Goal: Information Seeking & Learning: Find specific fact

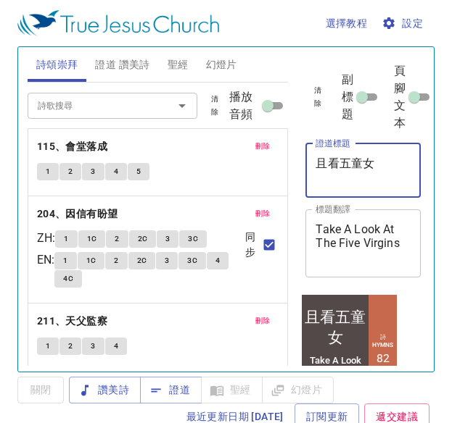
click at [376, 160] on textarea "且看五童女" at bounding box center [362, 171] width 95 height 28
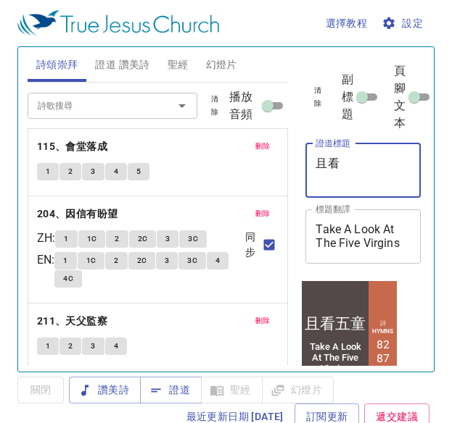
type textarea "且"
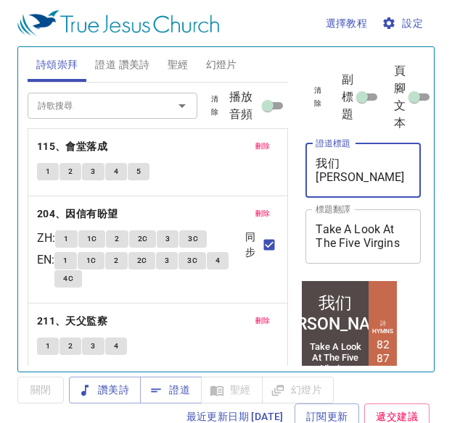
type textarea "我们日用"
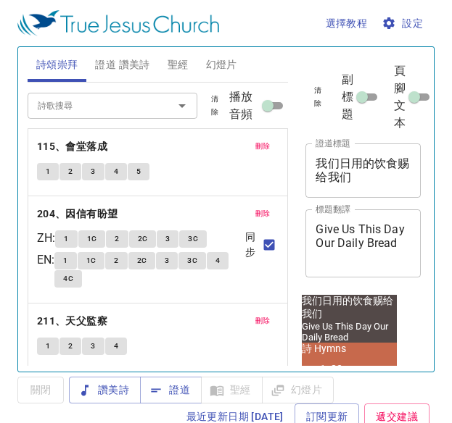
click at [356, 255] on textarea "Give Us This Day Our Daily Bread" at bounding box center [362, 243] width 95 height 41
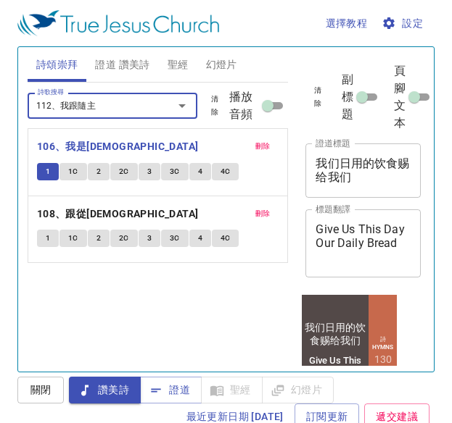
type input "112、我跟隨主"
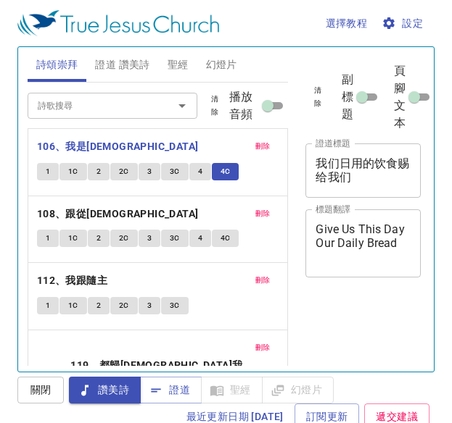
scroll to position [7, 0]
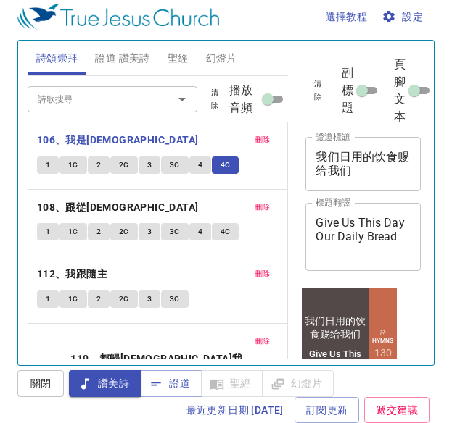
click at [78, 199] on b "108、跟從救主" at bounding box center [118, 208] width 162 height 18
click at [78, 199] on b "108、跟從[DEMOGRAPHIC_DATA]" at bounding box center [118, 208] width 162 height 18
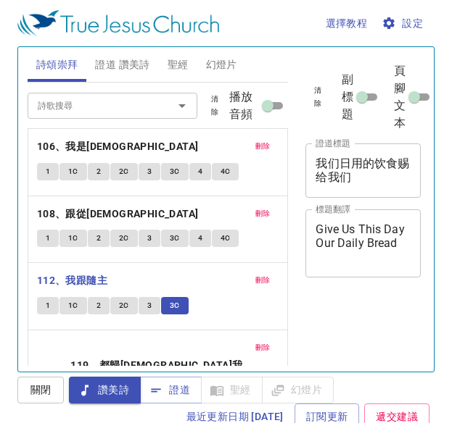
scroll to position [7, 0]
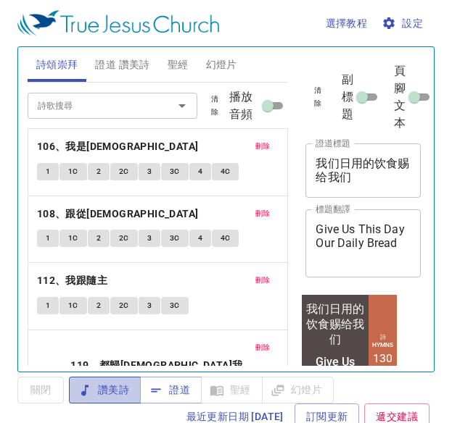
click at [104, 388] on span "讚美詩" at bounding box center [104, 390] width 49 height 18
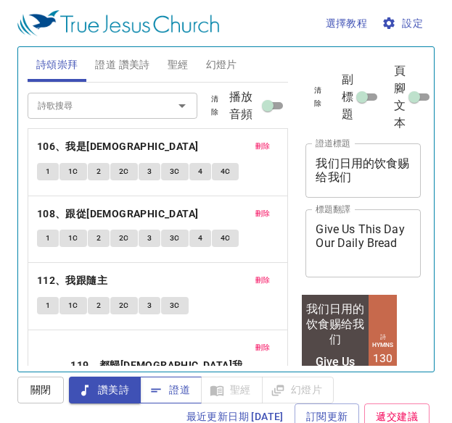
click at [166, 402] on button "證道" at bounding box center [171, 390] width 62 height 27
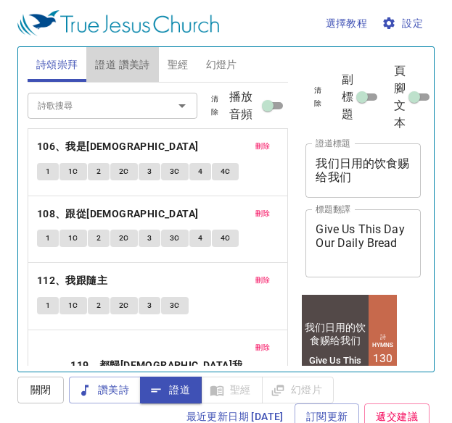
click at [129, 58] on span "證道 讚美詩" at bounding box center [122, 65] width 54 height 18
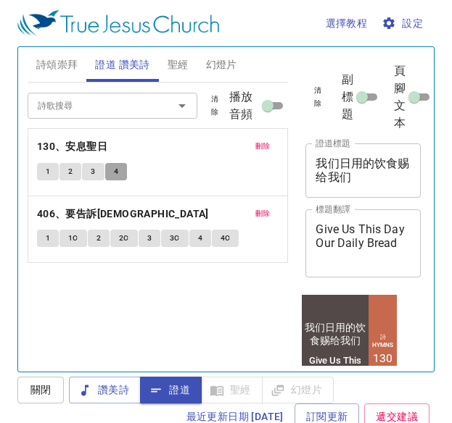
click at [113, 168] on button "4" at bounding box center [116, 171] width 22 height 17
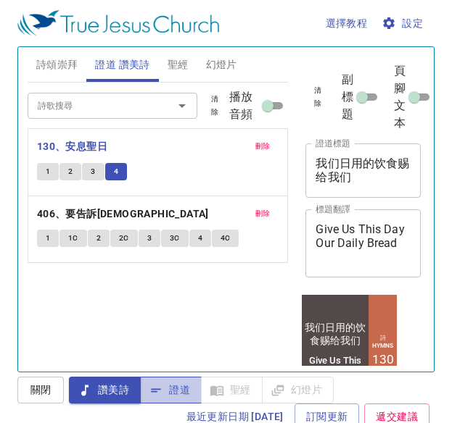
click at [186, 392] on span "證道" at bounding box center [171, 390] width 38 height 18
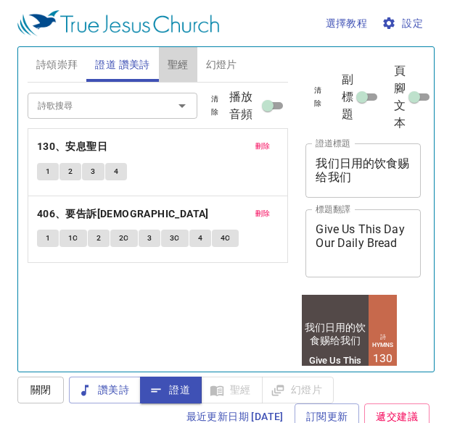
click at [189, 77] on button "聖經" at bounding box center [178, 64] width 38 height 35
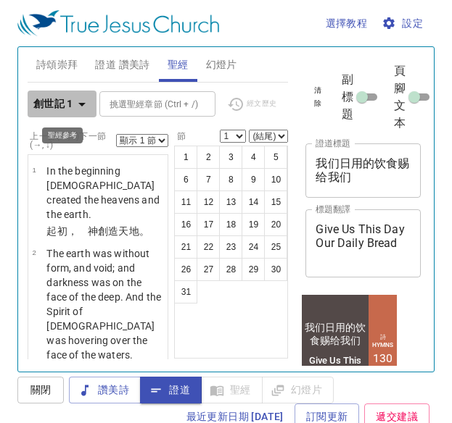
click at [74, 108] on icon "button" at bounding box center [81, 104] width 17 height 17
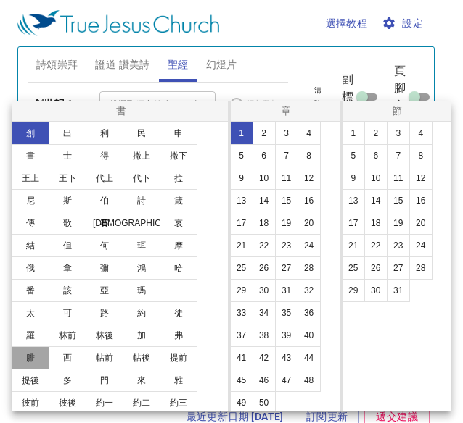
click at [42, 353] on button "腓" at bounding box center [31, 358] width 38 height 23
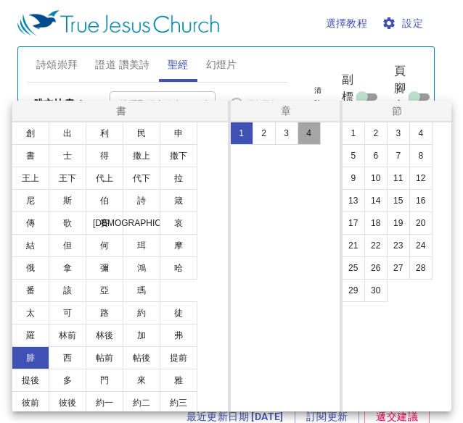
click at [302, 142] on button "4" at bounding box center [308, 133] width 23 height 23
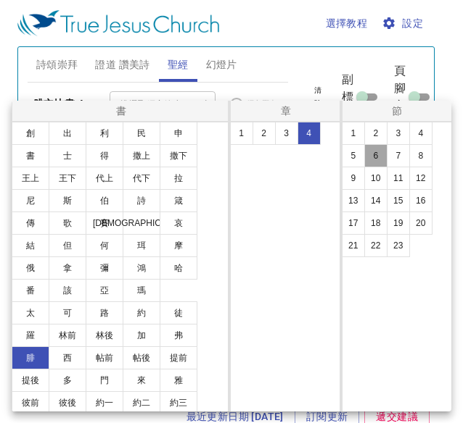
click at [381, 155] on button "6" at bounding box center [375, 155] width 23 height 23
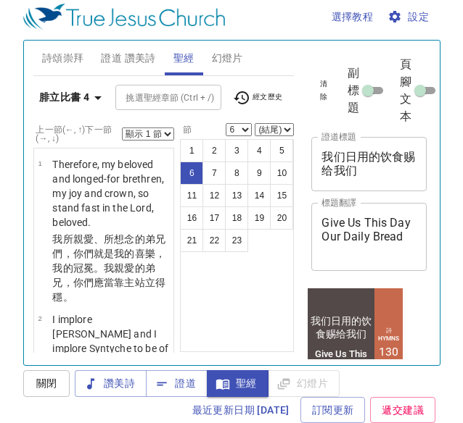
scroll to position [9, 0]
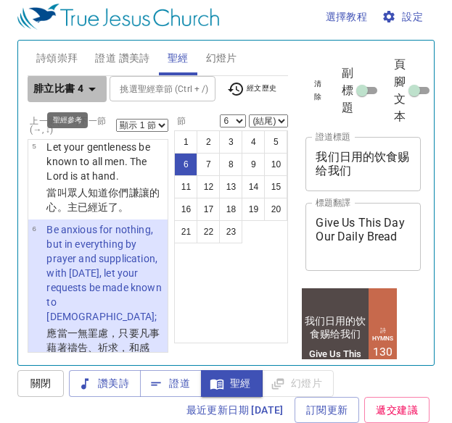
click at [67, 95] on b "腓立比書 4" at bounding box center [58, 89] width 50 height 18
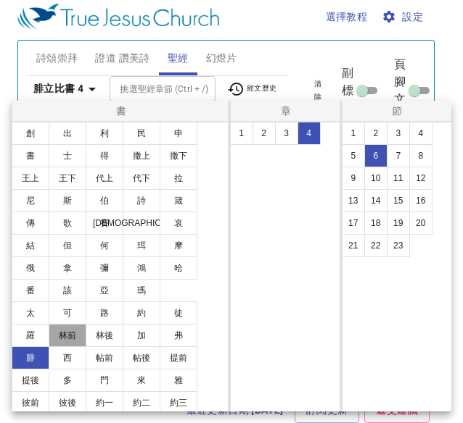
click at [70, 336] on button "林前" at bounding box center [68, 335] width 38 height 23
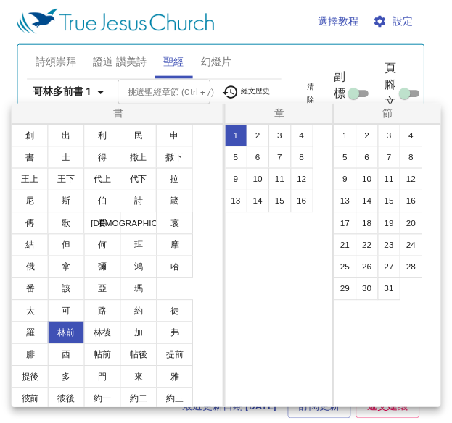
scroll to position [0, 0]
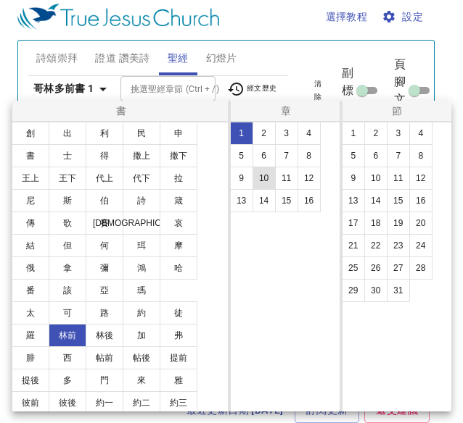
click at [257, 183] on button "10" at bounding box center [263, 178] width 23 height 23
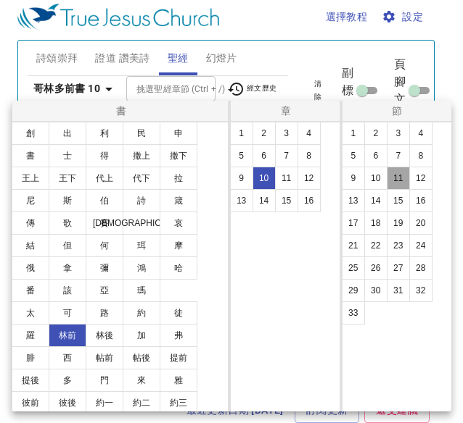
click at [403, 181] on button "11" at bounding box center [398, 178] width 23 height 23
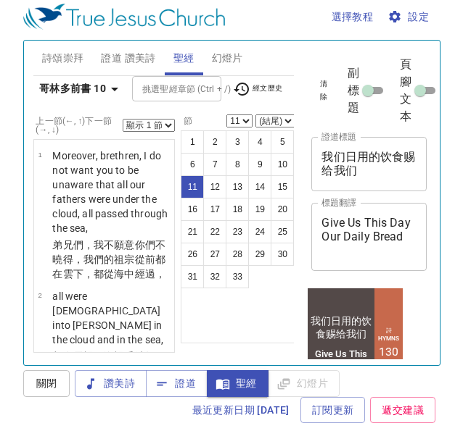
scroll to position [1276, 0]
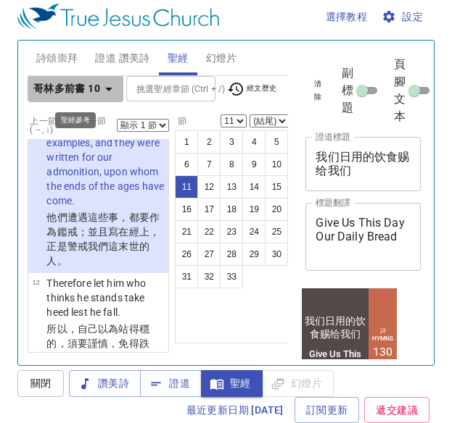
click at [108, 83] on icon "button" at bounding box center [108, 88] width 17 height 17
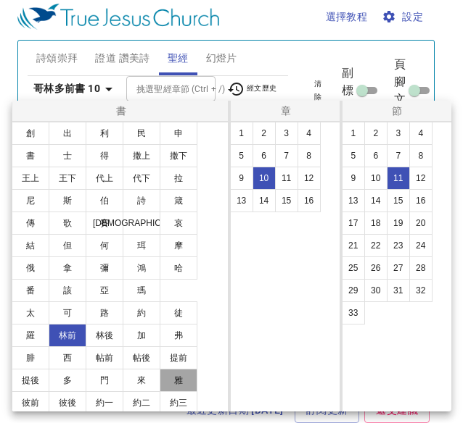
click at [184, 373] on button "雅" at bounding box center [179, 380] width 38 height 23
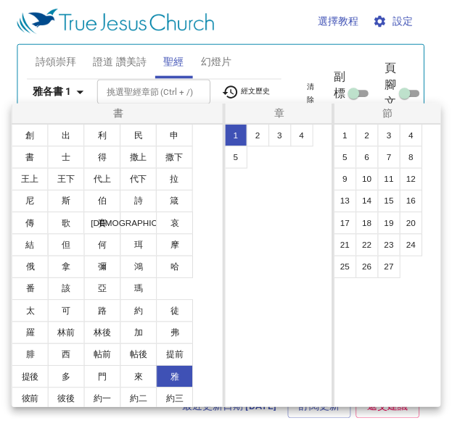
scroll to position [0, 0]
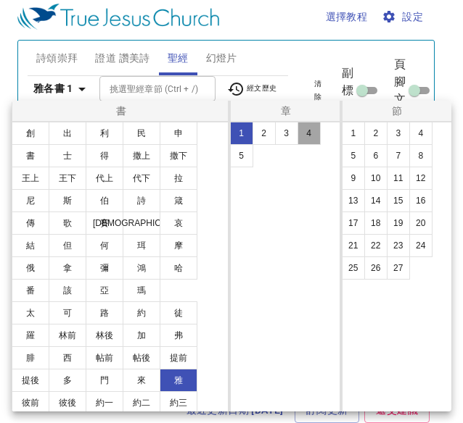
click at [307, 128] on button "4" at bounding box center [308, 133] width 23 height 23
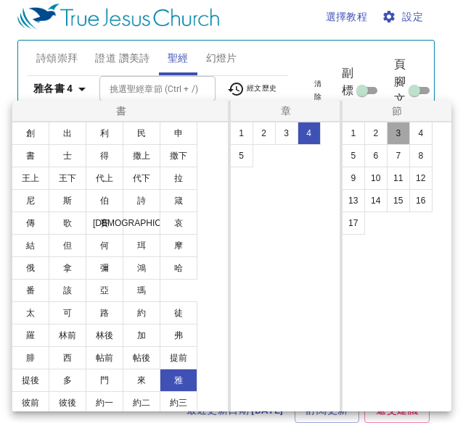
click at [387, 132] on button "3" at bounding box center [398, 133] width 23 height 23
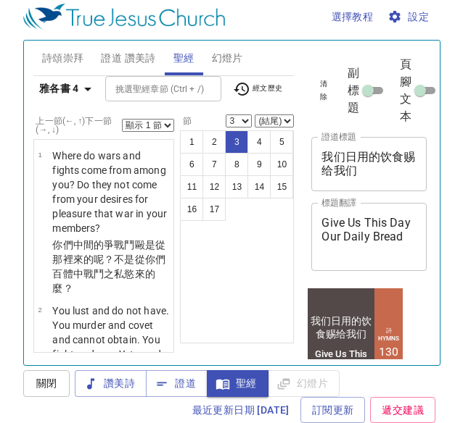
scroll to position [317, 0]
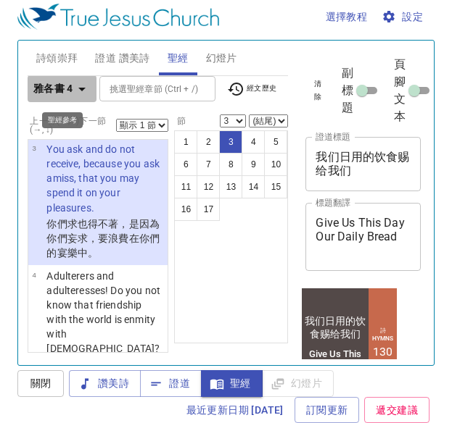
click at [73, 79] on button "雅各書 4" at bounding box center [62, 88] width 69 height 27
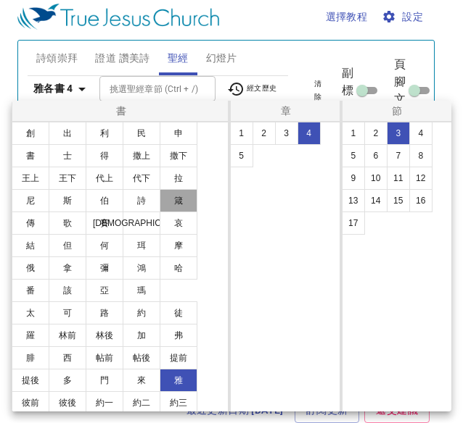
click at [178, 207] on button "箴" at bounding box center [179, 200] width 38 height 23
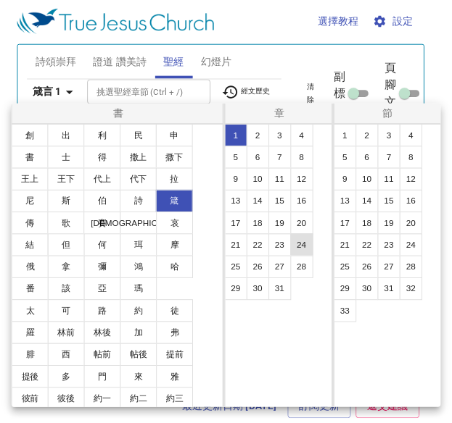
scroll to position [0, 0]
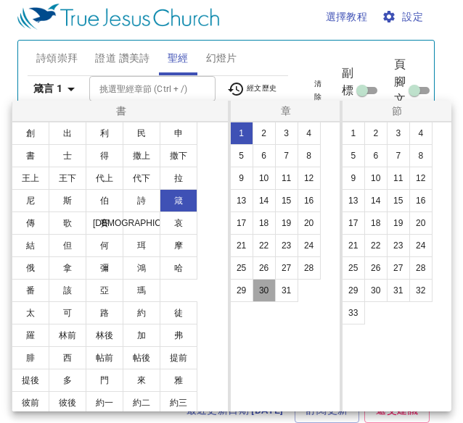
click at [259, 288] on button "30" at bounding box center [263, 290] width 23 height 23
click at [403, 163] on button "7" at bounding box center [398, 155] width 23 height 23
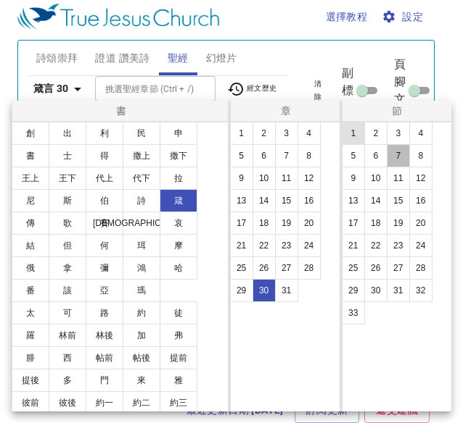
select select "7"
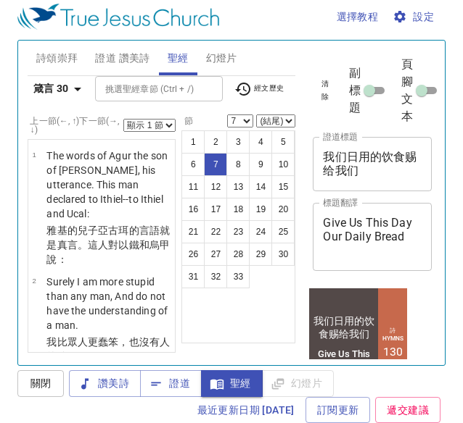
click at [150, 120] on select "顯示 1 節 顯示 2 節 顯示 3 節 顯示 4 節 顯示 5 節" at bounding box center [149, 125] width 52 height 13
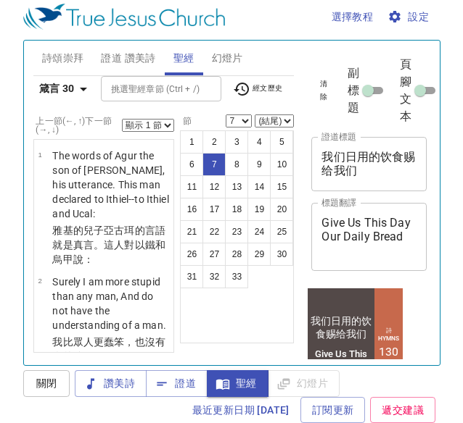
scroll to position [778, 0]
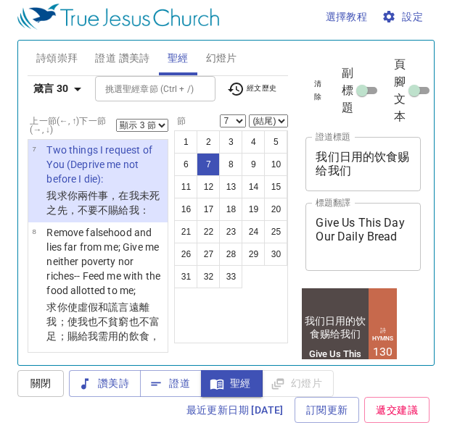
click at [116, 119] on select "顯示 1 節 顯示 2 節 顯示 3 節 顯示 4 節 顯示 5 節" at bounding box center [142, 125] width 52 height 13
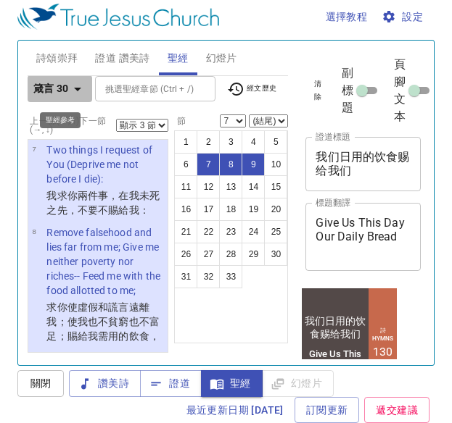
click at [70, 98] on button "箴言 30" at bounding box center [60, 88] width 65 height 27
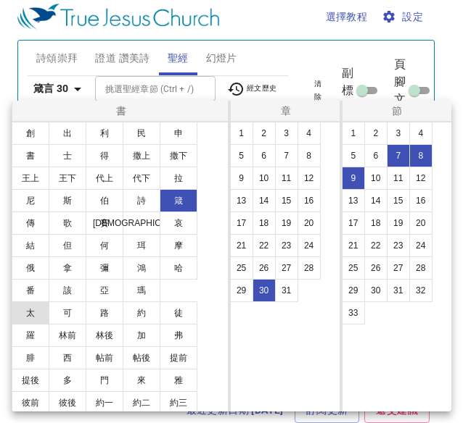
click at [25, 313] on button "太" at bounding box center [31, 313] width 38 height 23
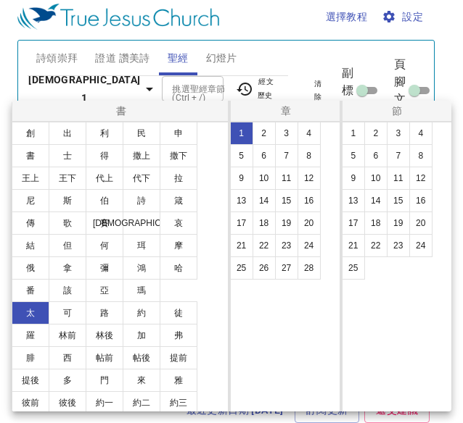
select select "1"
click at [33, 317] on button "太" at bounding box center [31, 313] width 38 height 23
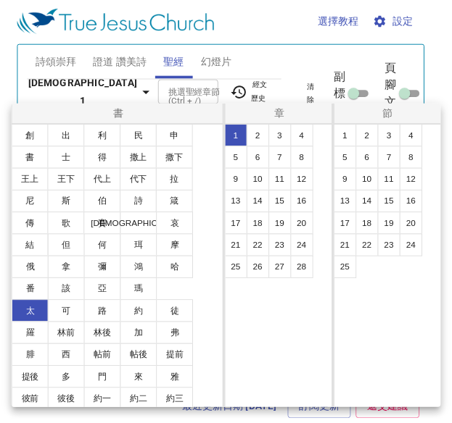
scroll to position [0, 0]
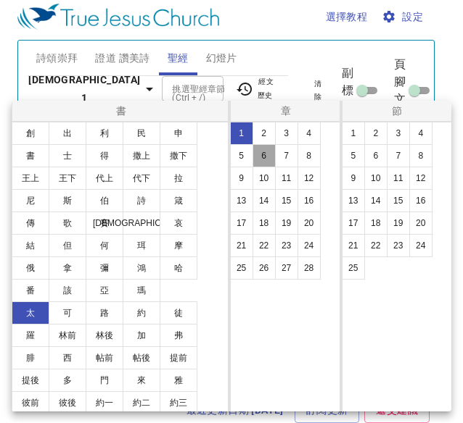
click at [254, 157] on button "6" at bounding box center [263, 155] width 23 height 23
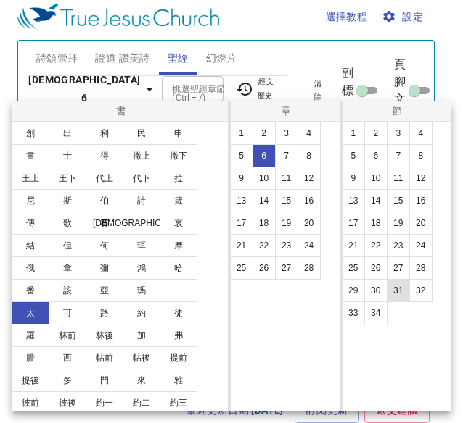
click at [387, 290] on button "31" at bounding box center [398, 290] width 23 height 23
select select "31"
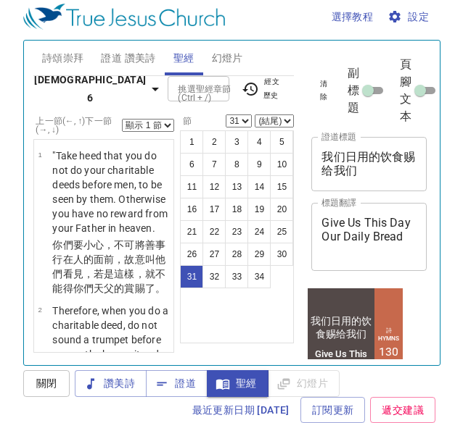
scroll to position [4781, 0]
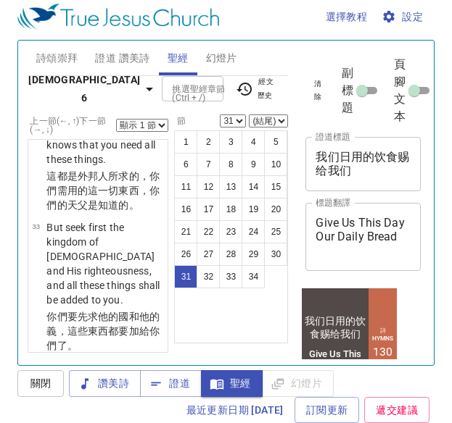
click at [145, 128] on select "顯示 1 節 顯示 2 節 顯示 3 節 顯示 4 節 顯示 5 節" at bounding box center [142, 125] width 52 height 13
click at [116, 119] on select "顯示 1 節 顯示 2 節 顯示 3 節 顯示 4 節 顯示 5 節" at bounding box center [142, 125] width 52 height 13
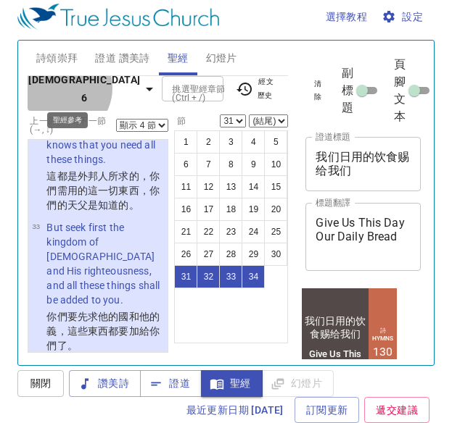
click at [60, 96] on b "馬太福音 6" at bounding box center [84, 89] width 112 height 36
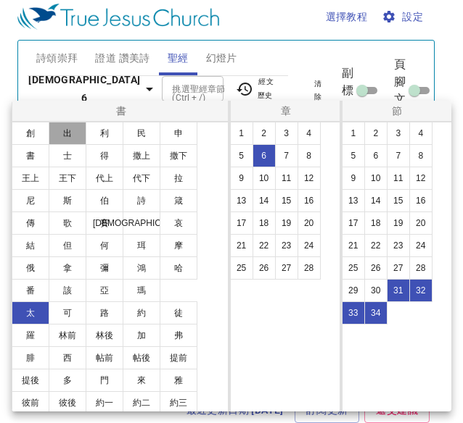
click at [67, 133] on button "出" at bounding box center [68, 133] width 38 height 23
select select "1"
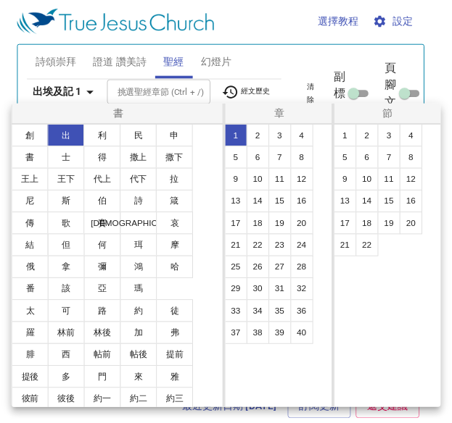
scroll to position [0, 0]
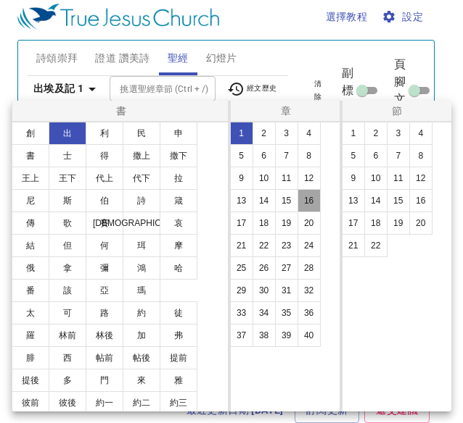
click at [307, 205] on button "16" at bounding box center [308, 200] width 23 height 23
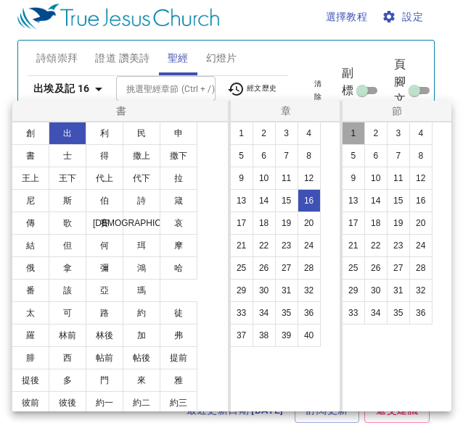
click at [349, 137] on button "1" at bounding box center [353, 133] width 23 height 23
select select "1"
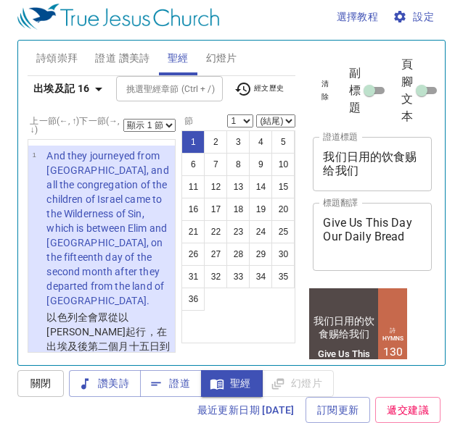
click at [145, 121] on select "顯示 1 節 顯示 2 節 顯示 3 節 顯示 4 節 顯示 5 節" at bounding box center [149, 125] width 52 height 13
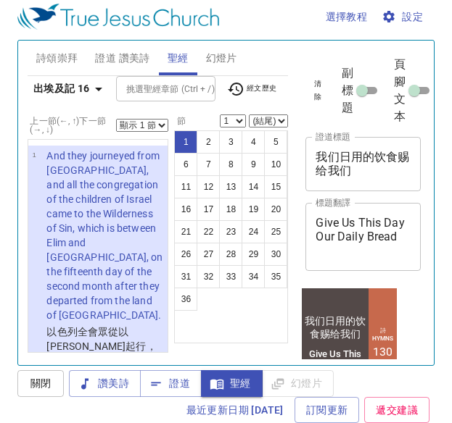
scroll to position [13, 0]
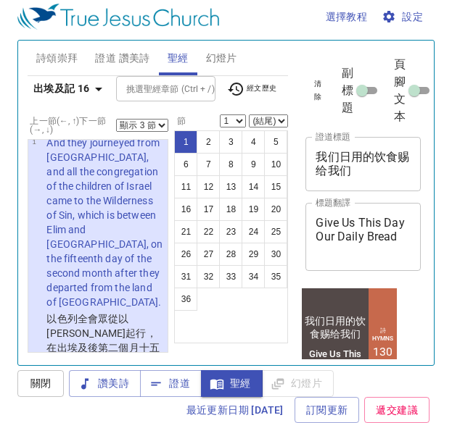
click at [116, 119] on select "顯示 1 節 顯示 2 節 顯示 3 節 顯示 4 節 顯示 5 節" at bounding box center [142, 125] width 52 height 13
click at [150, 124] on select "顯示 1 節 顯示 2 節 顯示 3 節 顯示 4 節 顯示 5 節" at bounding box center [142, 125] width 52 height 13
click at [116, 119] on select "顯示 1 節 顯示 2 節 顯示 3 節 顯示 4 節 顯示 5 節" at bounding box center [142, 125] width 52 height 13
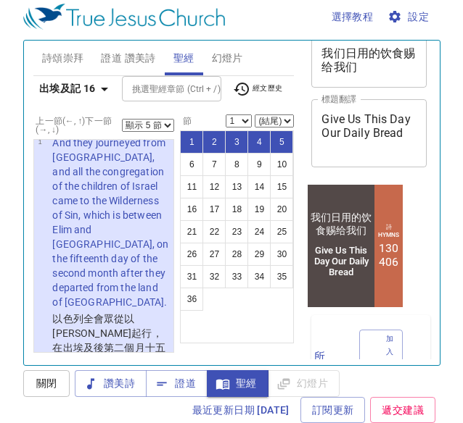
scroll to position [106, 0]
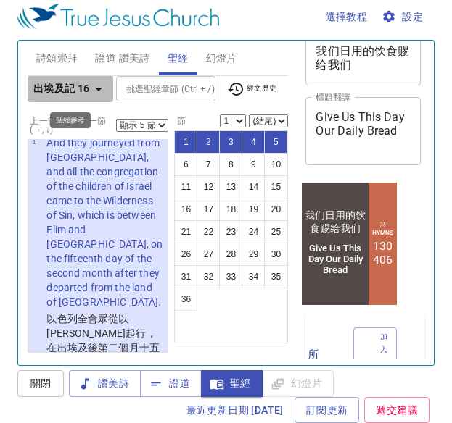
click at [86, 98] on button "出埃及記 16" at bounding box center [71, 88] width 86 height 27
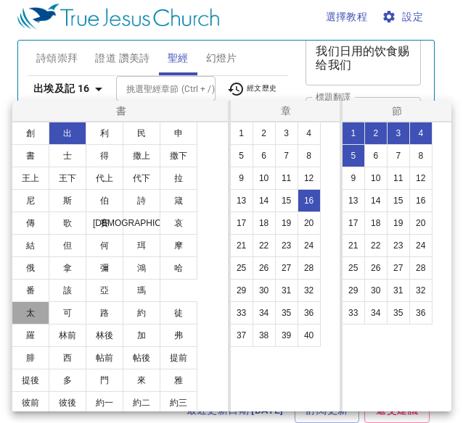
click at [36, 311] on button "太" at bounding box center [31, 313] width 38 height 23
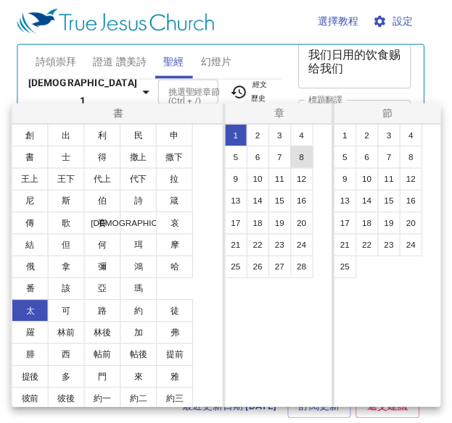
scroll to position [0, 0]
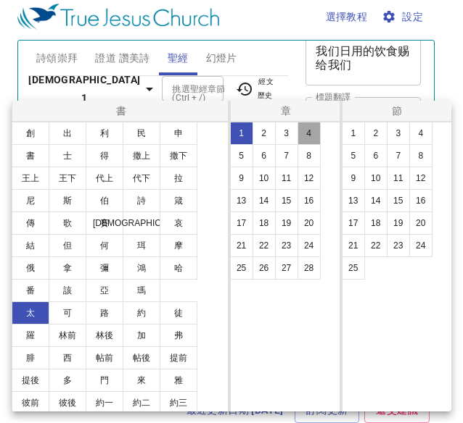
click at [310, 133] on button "4" at bounding box center [308, 133] width 23 height 23
click at [343, 133] on button "1" at bounding box center [353, 133] width 23 height 23
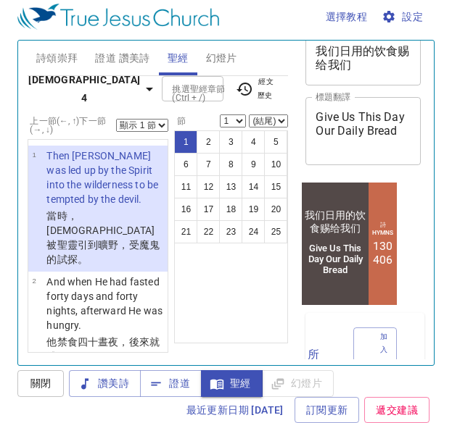
scroll to position [8, 0]
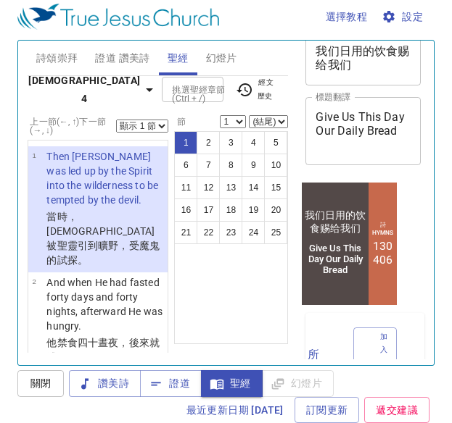
click at [142, 128] on select "顯示 1 節 顯示 2 節 顯示 3 節 顯示 4 節 顯示 5 節" at bounding box center [142, 126] width 52 height 13
click at [116, 120] on select "顯示 1 節 顯示 2 節 顯示 3 節 顯示 4 節 顯示 5 節" at bounding box center [142, 126] width 52 height 13
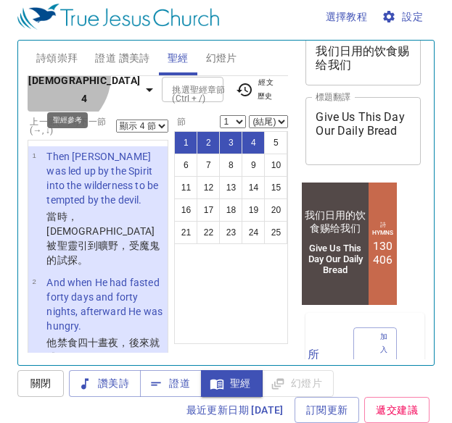
click at [53, 84] on b "馬太福音 4" at bounding box center [84, 90] width 112 height 36
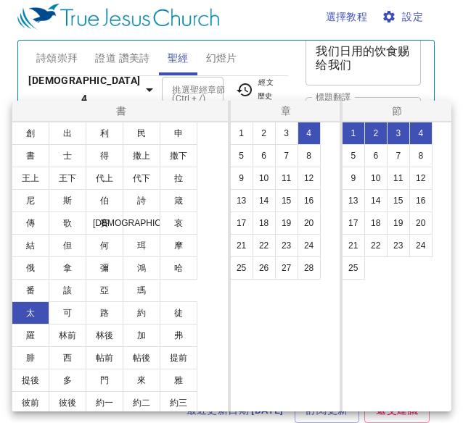
click at [292, 54] on div at bounding box center [231, 211] width 463 height 423
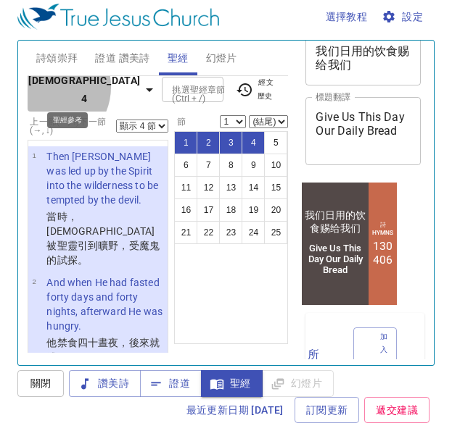
click at [47, 96] on b "馬太福音 4" at bounding box center [84, 90] width 112 height 36
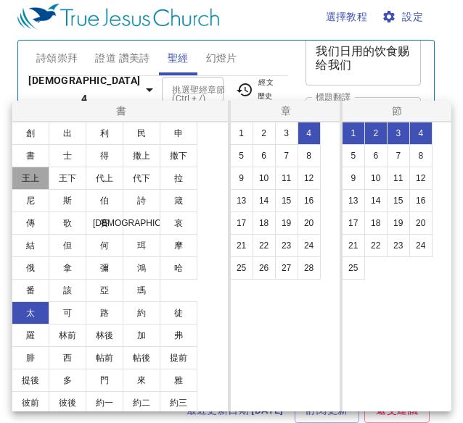
click at [39, 169] on button "王上" at bounding box center [31, 178] width 38 height 23
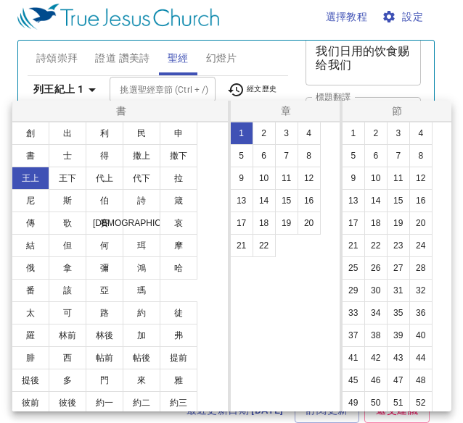
select select "1"
click at [234, 223] on button "17" at bounding box center [241, 223] width 23 height 23
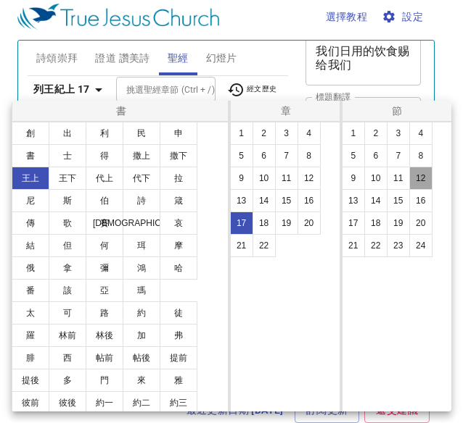
click at [424, 173] on button "12" at bounding box center [420, 178] width 23 height 23
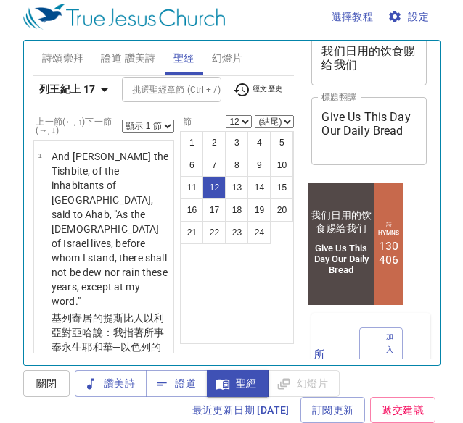
scroll to position [9, 0]
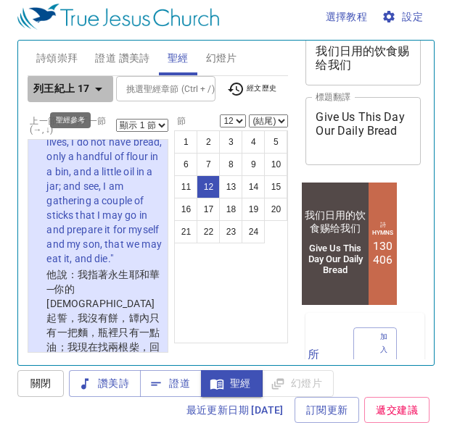
click at [72, 94] on b "列王紀上 17" at bounding box center [61, 89] width 57 height 18
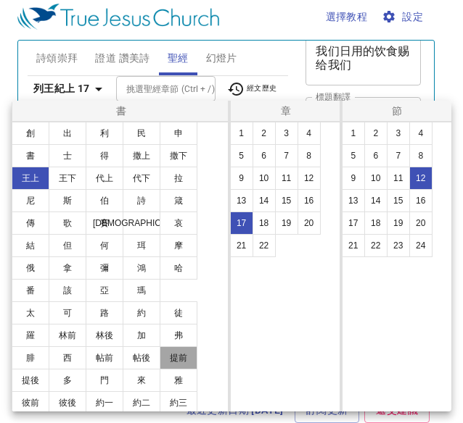
click at [182, 356] on button "提前" at bounding box center [179, 358] width 38 height 23
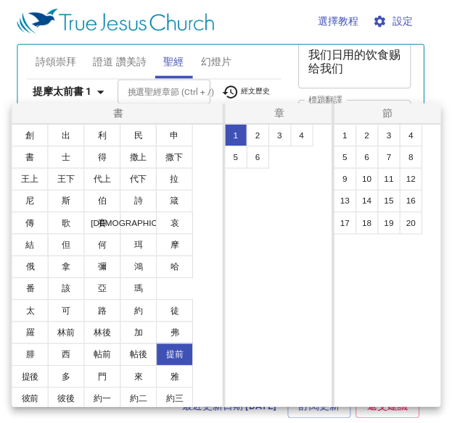
scroll to position [0, 0]
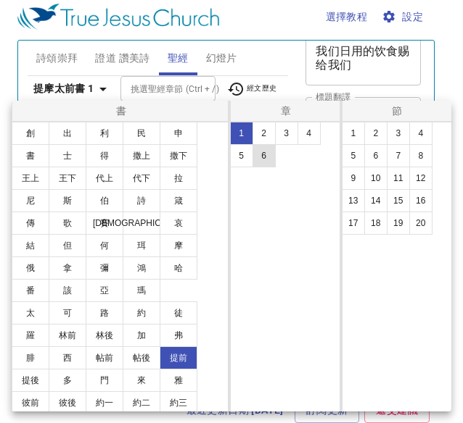
click at [259, 153] on button "6" at bounding box center [263, 155] width 23 height 23
click at [367, 158] on button "6" at bounding box center [375, 155] width 23 height 23
select select "6"
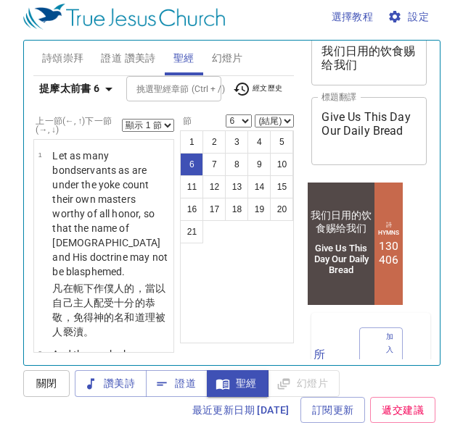
scroll to position [949, 0]
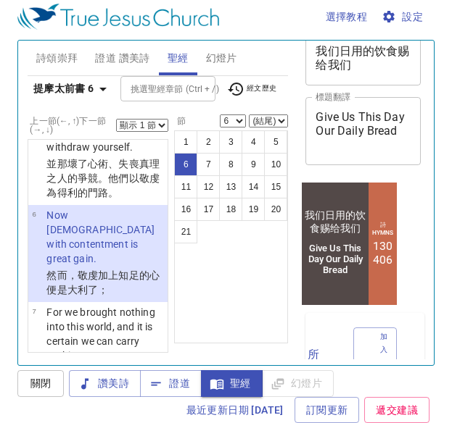
click at [150, 121] on select "顯示 1 節 顯示 2 節 顯示 3 節 顯示 4 節 顯示 5 節" at bounding box center [142, 125] width 52 height 13
click at [116, 119] on select "顯示 1 節 顯示 2 節 顯示 3 節 顯示 4 節 顯示 5 節" at bounding box center [142, 125] width 52 height 13
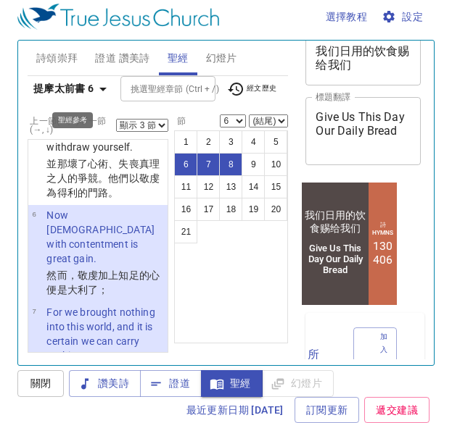
click at [57, 99] on button "提摩太前書 6" at bounding box center [73, 88] width 90 height 27
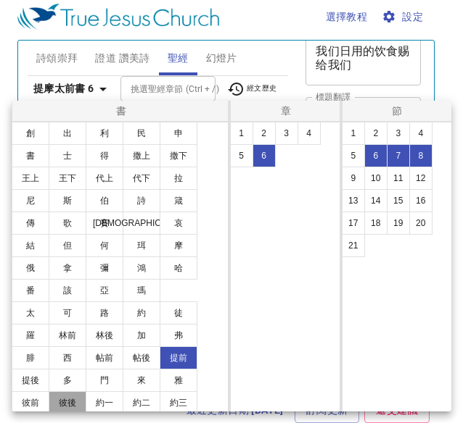
click at [56, 402] on button "彼後" at bounding box center [68, 403] width 38 height 23
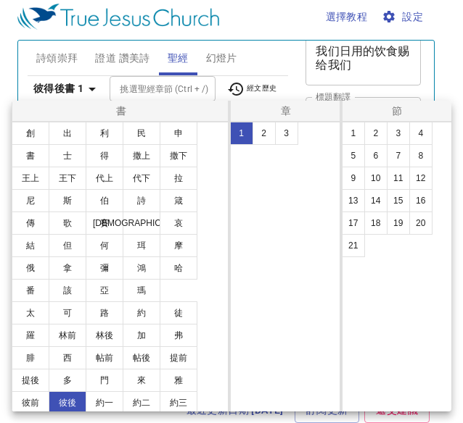
select select "1"
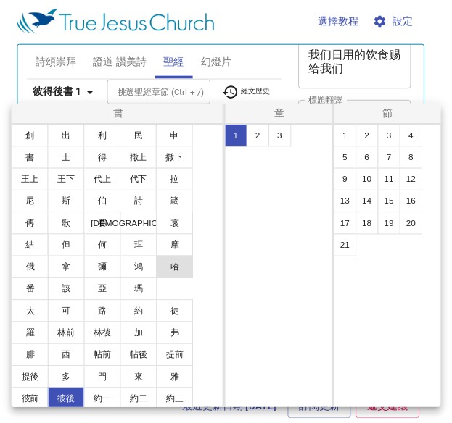
scroll to position [0, 0]
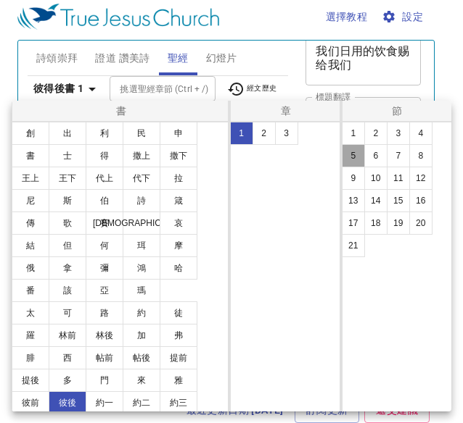
click at [351, 162] on button "5" at bounding box center [353, 155] width 23 height 23
select select "5"
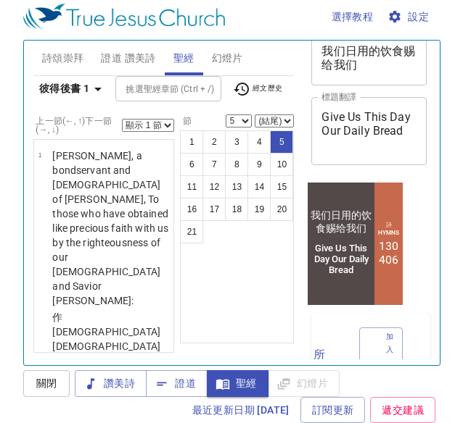
scroll to position [722, 0]
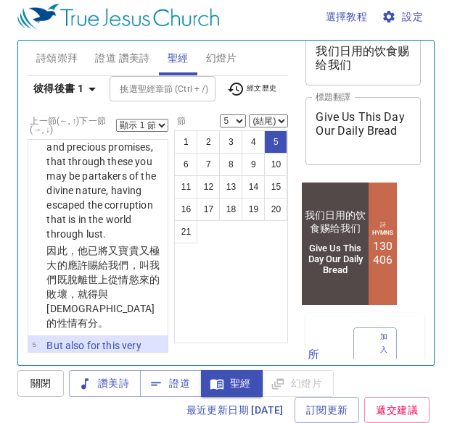
click at [154, 127] on select "顯示 1 節 顯示 2 節 顯示 3 節 顯示 4 節 顯示 5 節" at bounding box center [142, 125] width 52 height 13
click at [116, 119] on select "顯示 1 節 顯示 2 節 顯示 3 節 顯示 4 節 顯示 5 節" at bounding box center [142, 125] width 52 height 13
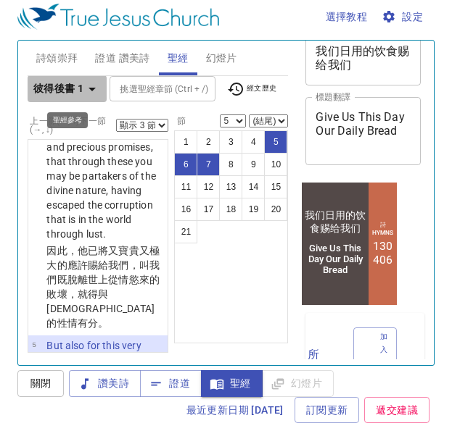
click at [83, 86] on icon "button" at bounding box center [91, 88] width 17 height 17
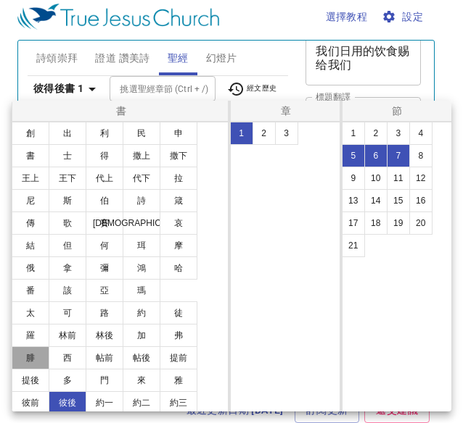
click at [24, 352] on button "腓" at bounding box center [31, 358] width 38 height 23
select select "1"
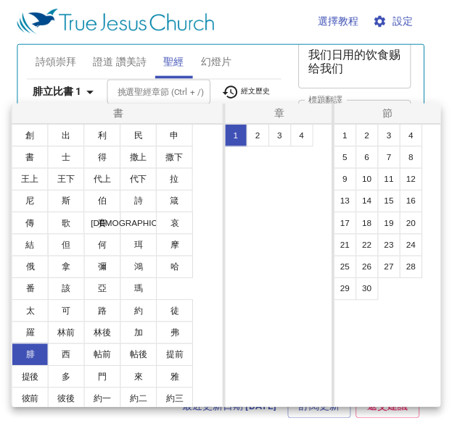
scroll to position [0, 0]
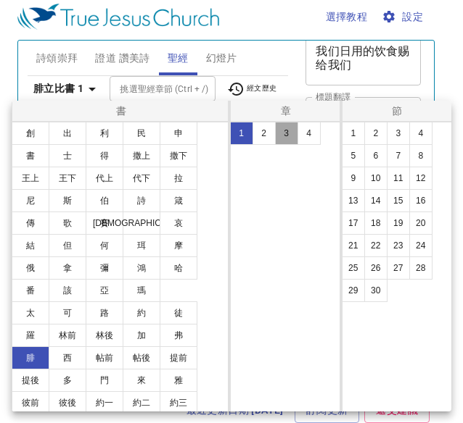
click at [289, 144] on button "3" at bounding box center [286, 133] width 23 height 23
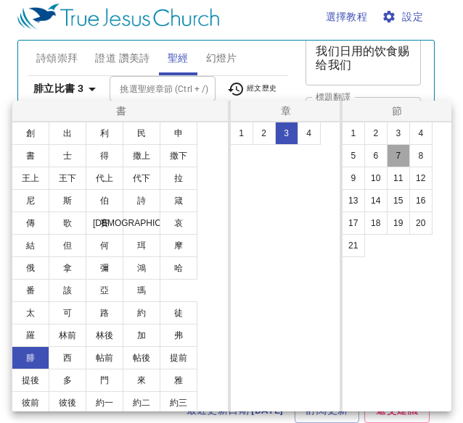
click at [399, 163] on button "7" at bounding box center [398, 155] width 23 height 23
select select "7"
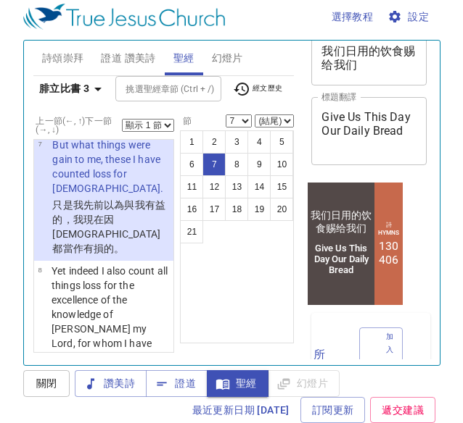
scroll to position [1038, 0]
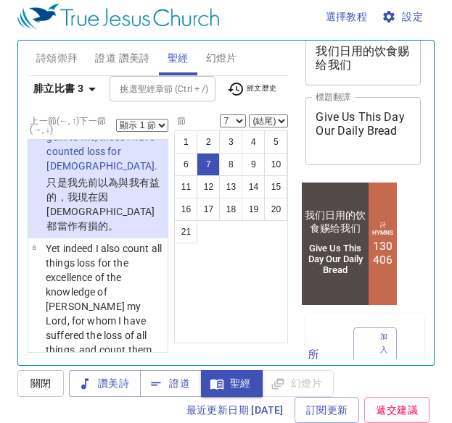
click at [157, 123] on select "顯示 1 節 顯示 2 節 顯示 3 節 顯示 4 節 顯示 5 節" at bounding box center [142, 125] width 52 height 13
click at [116, 119] on select "顯示 1 節 顯示 2 節 顯示 3 節 顯示 4 節 顯示 5 節" at bounding box center [142, 125] width 52 height 13
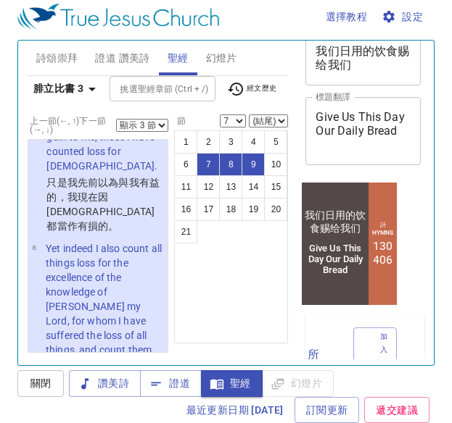
click at [160, 124] on select "顯示 1 節 顯示 2 節 顯示 3 節 顯示 4 節 顯示 5 節" at bounding box center [142, 125] width 52 height 13
click at [116, 119] on select "顯示 1 節 顯示 2 節 顯示 3 節 顯示 4 節 顯示 5 節" at bounding box center [142, 125] width 52 height 13
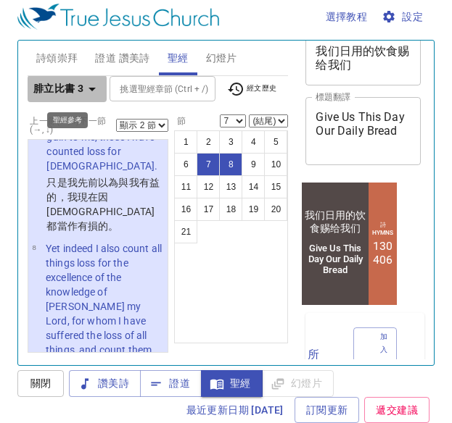
click at [65, 88] on b "腓立比書 3" at bounding box center [58, 89] width 50 height 18
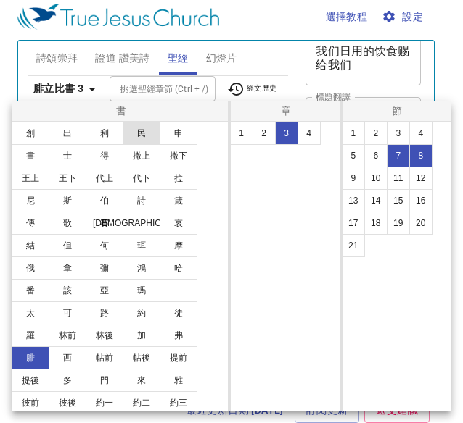
click at [147, 131] on button "民" at bounding box center [142, 133] width 38 height 23
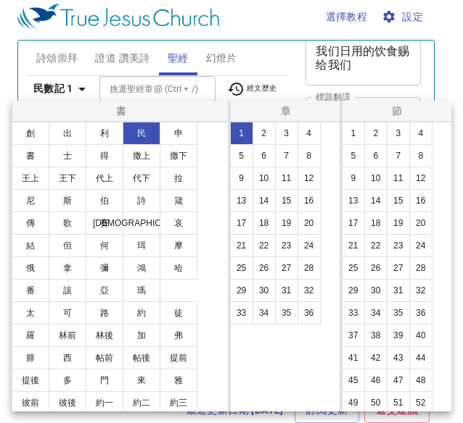
select select "1"
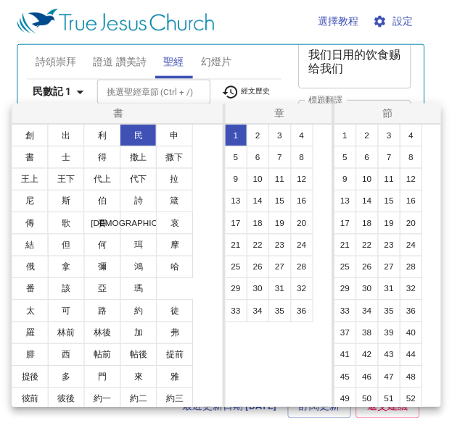
scroll to position [0, 0]
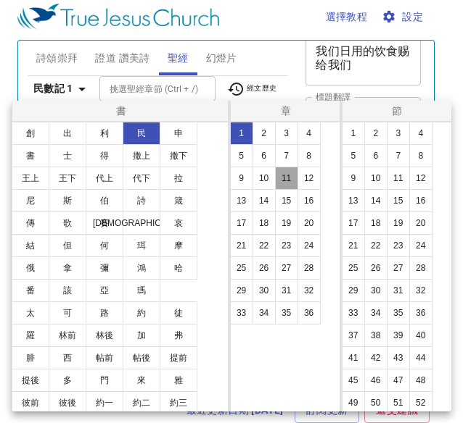
click at [291, 183] on button "11" at bounding box center [286, 178] width 23 height 23
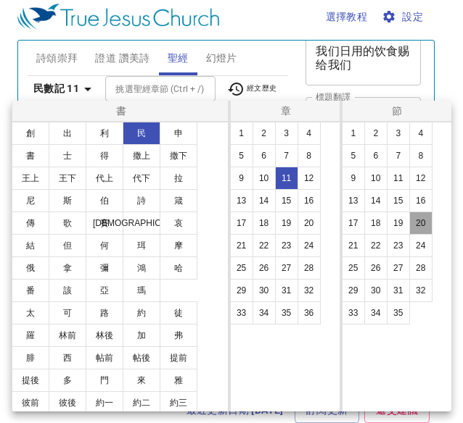
click at [417, 227] on button "20" at bounding box center [420, 223] width 23 height 23
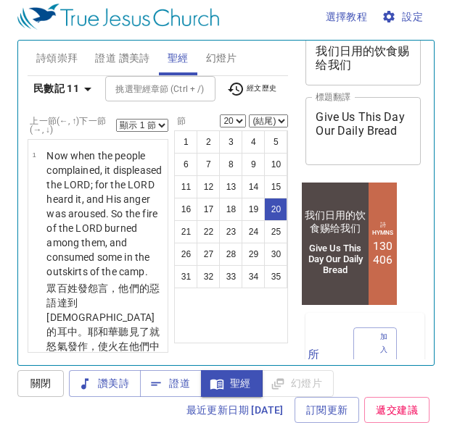
scroll to position [3421, 0]
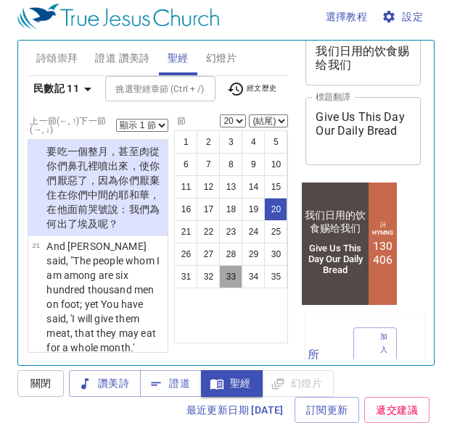
click at [228, 275] on button "33" at bounding box center [230, 276] width 23 height 23
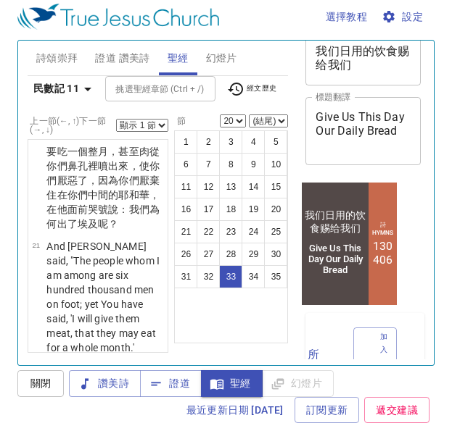
select select "33"
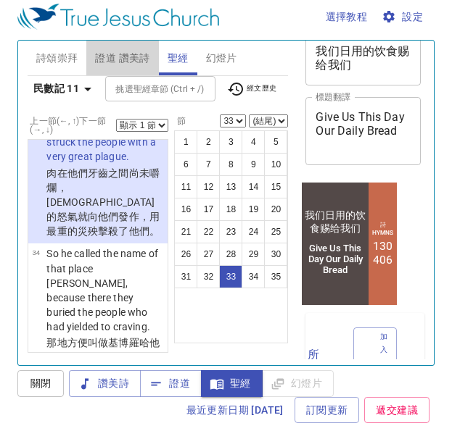
click at [101, 54] on span "證道 讚美詩" at bounding box center [122, 58] width 54 height 18
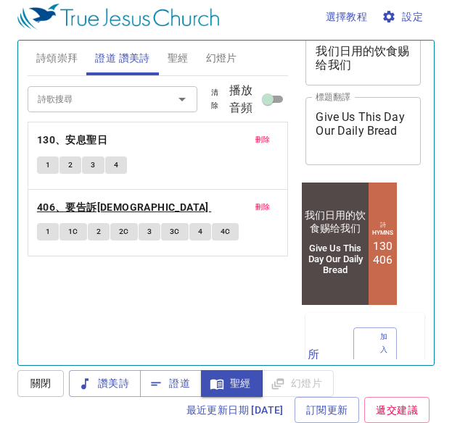
click at [106, 204] on b "406、要告訴[DEMOGRAPHIC_DATA]" at bounding box center [123, 208] width 172 height 18
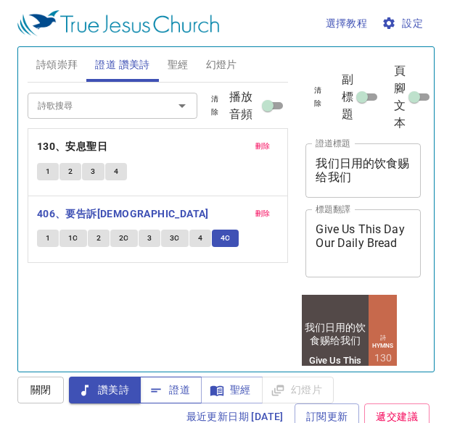
click at [175, 387] on span "證道" at bounding box center [171, 390] width 38 height 18
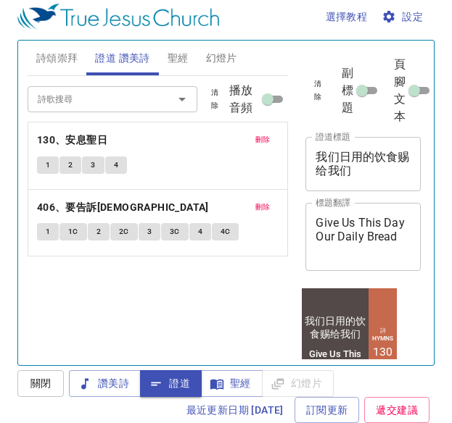
scroll to position [106, 0]
